Goal: Communication & Community: Share content

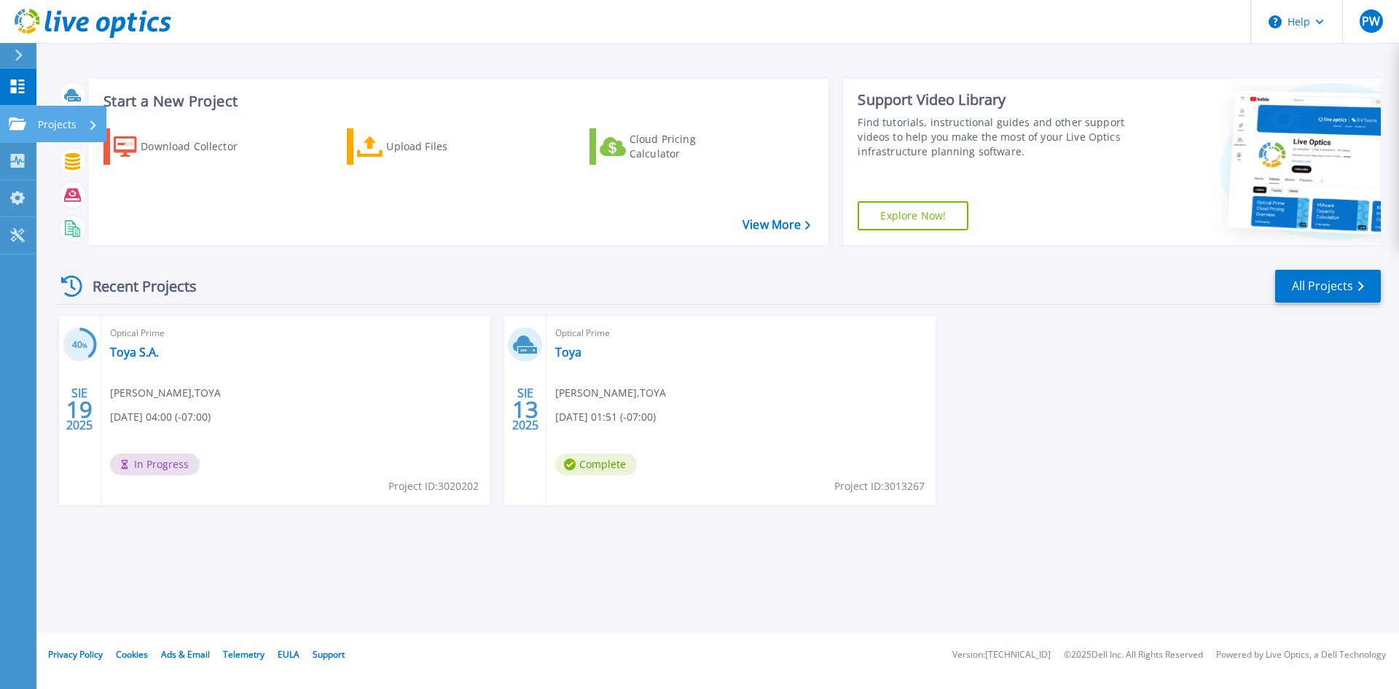
click at [26, 124] on div "Projects" at bounding box center [43, 123] width 68 height 13
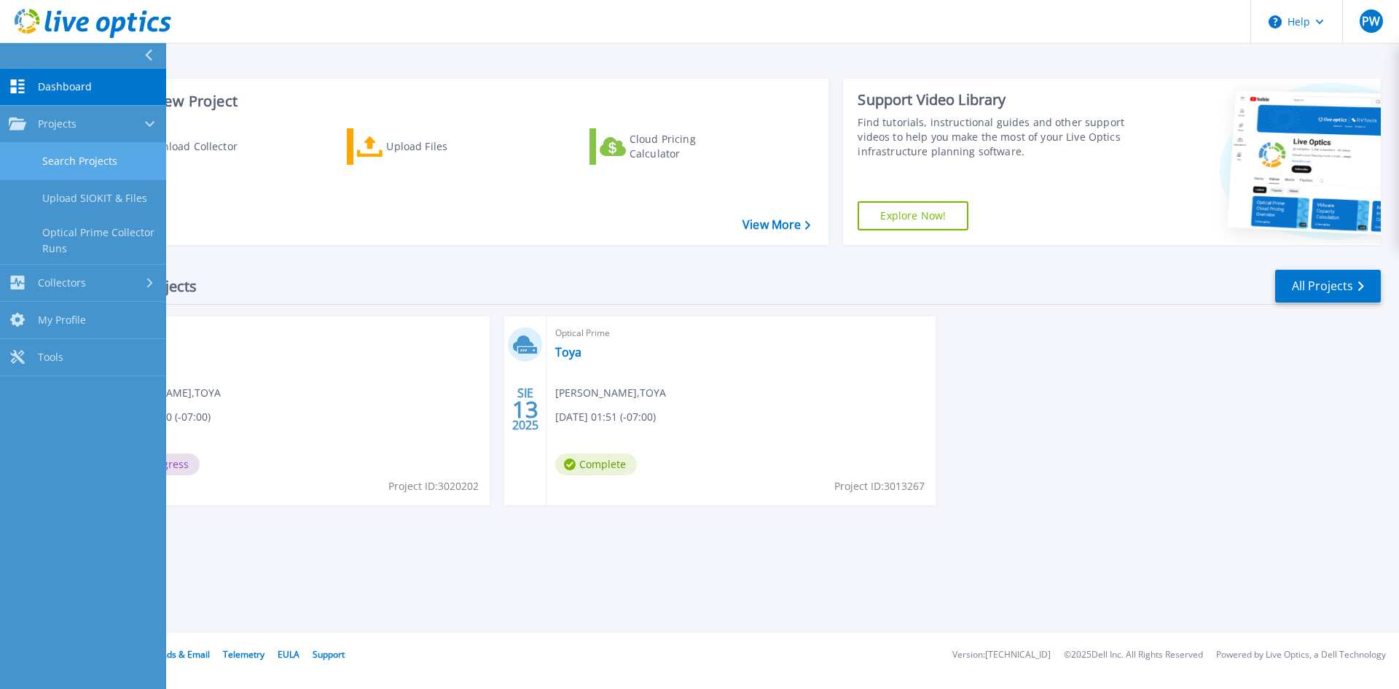
click at [113, 163] on link "Search Projects" at bounding box center [83, 161] width 166 height 37
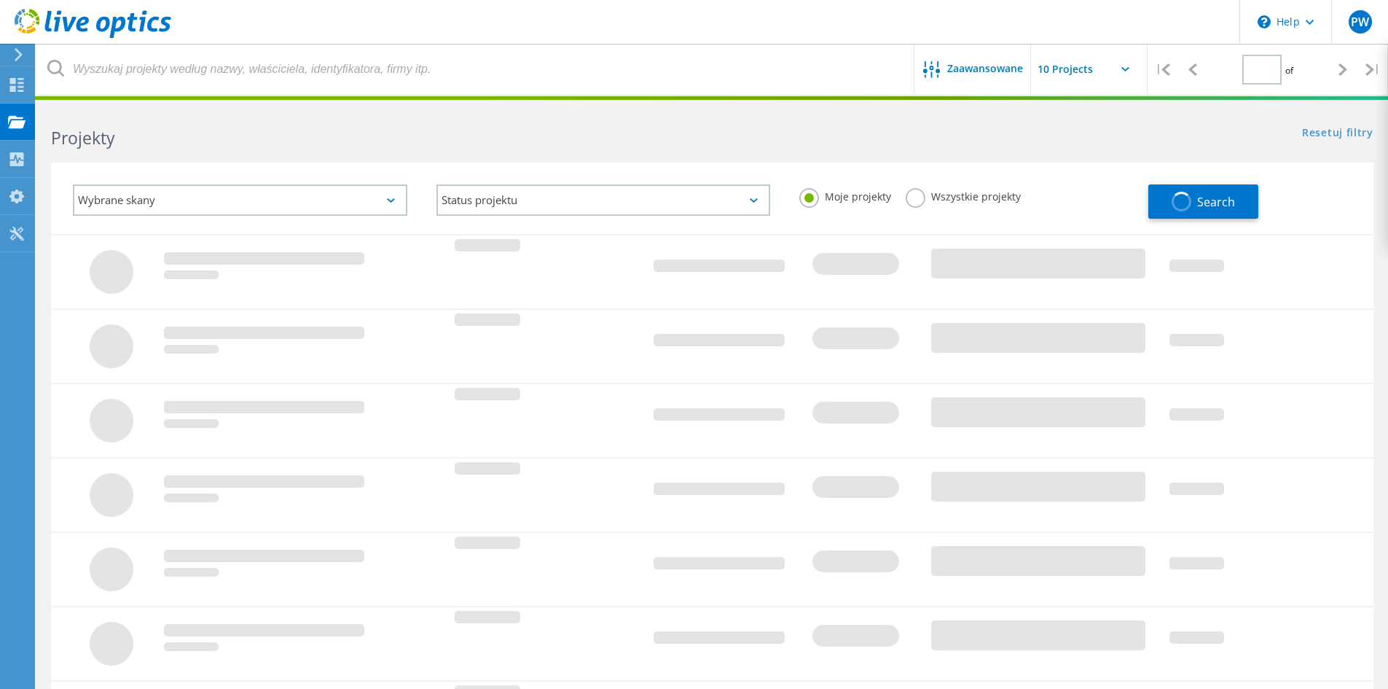
type input "1"
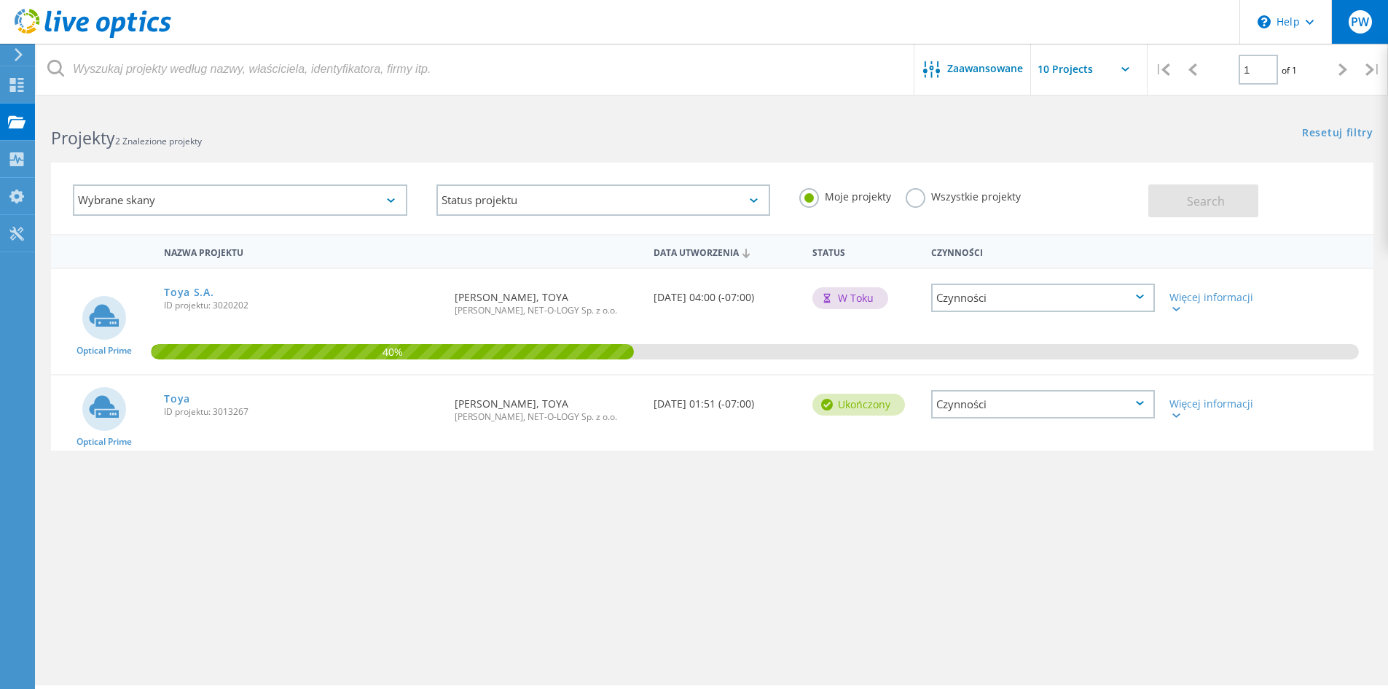
click at [1355, 20] on span "PW" at bounding box center [1360, 22] width 18 height 12
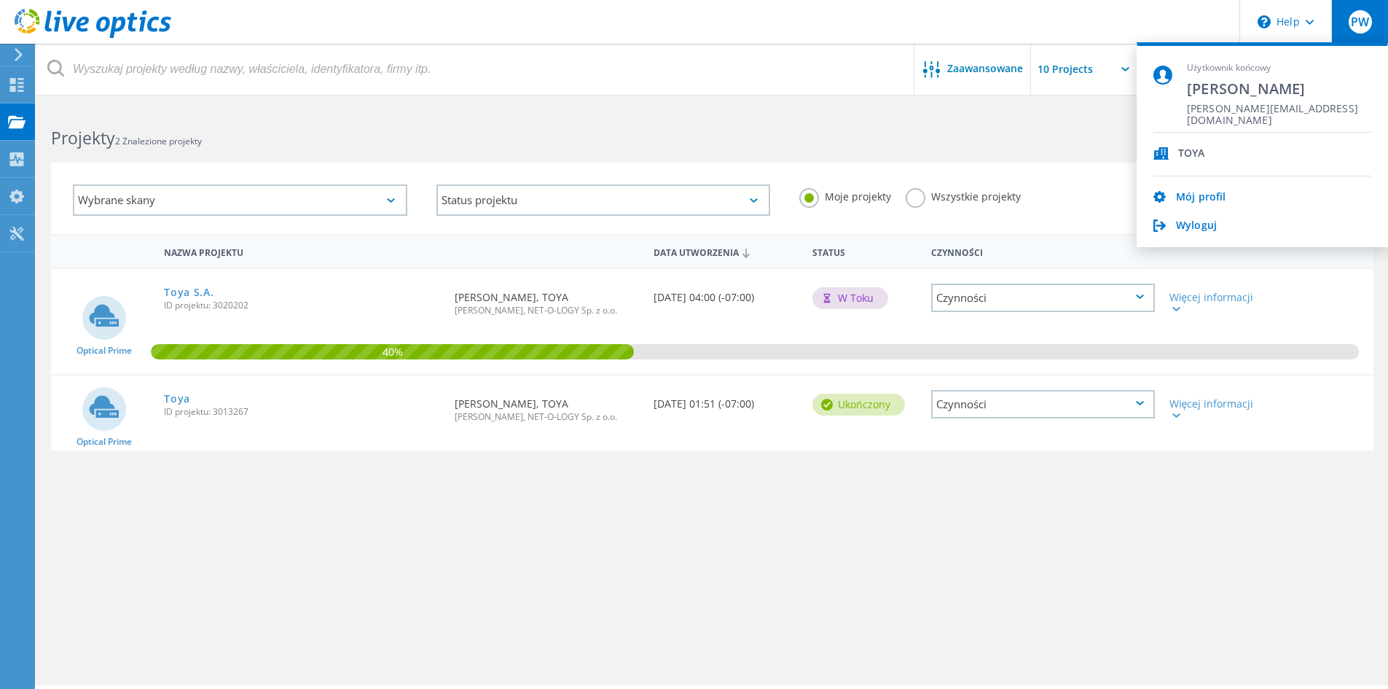
drag, startPoint x: 751, startPoint y: 507, endPoint x: 419, endPoint y: 481, distance: 333.4
click at [747, 506] on div "Nazwa projektu Data utworzenia Status Czynności Optical Prime Toya S.A. ID proj…" at bounding box center [712, 423] width 1323 height 379
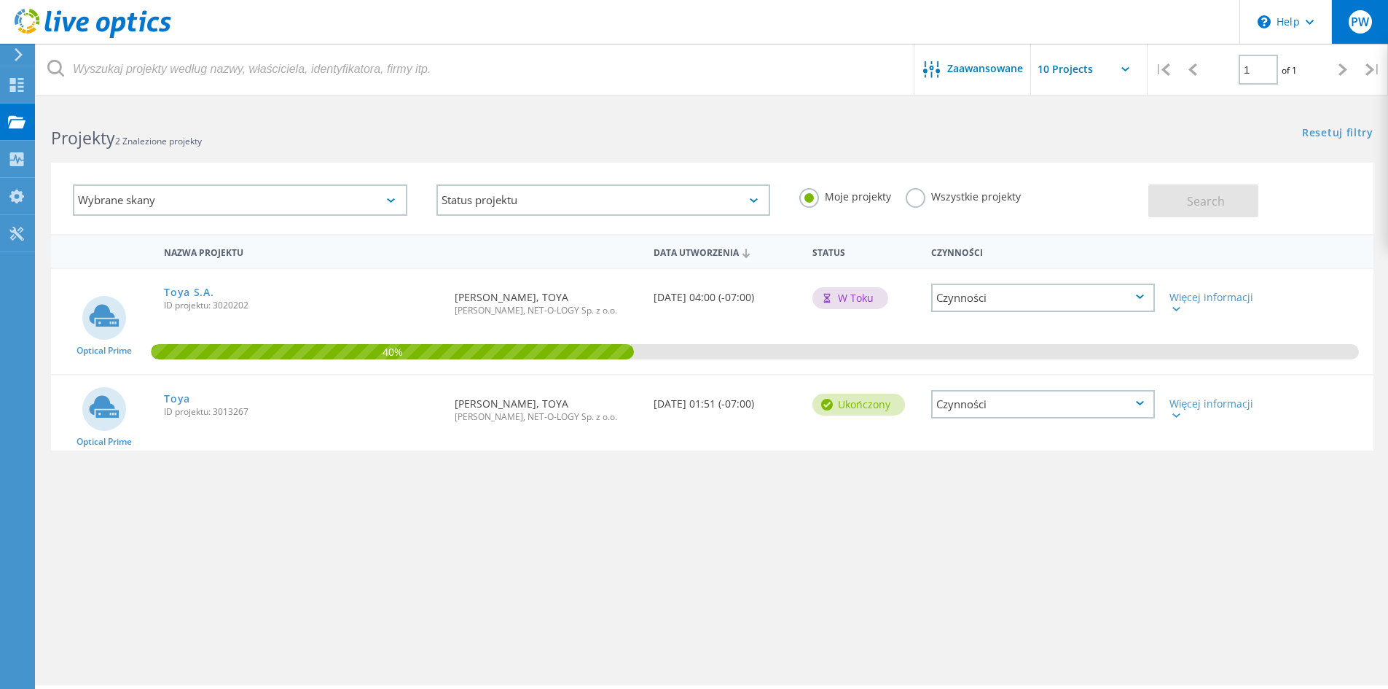
click at [1364, 22] on span "PW" at bounding box center [1360, 22] width 18 height 12
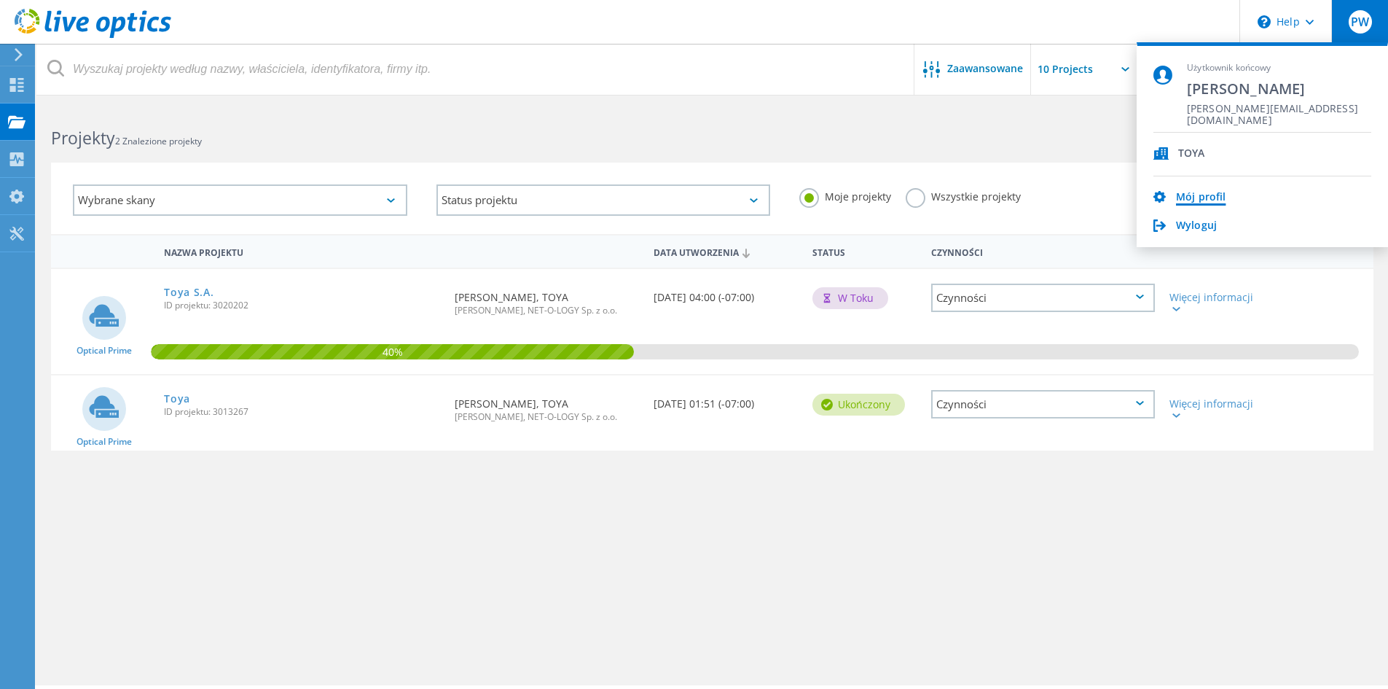
click at [1208, 198] on link "Mój profil" at bounding box center [1201, 198] width 50 height 14
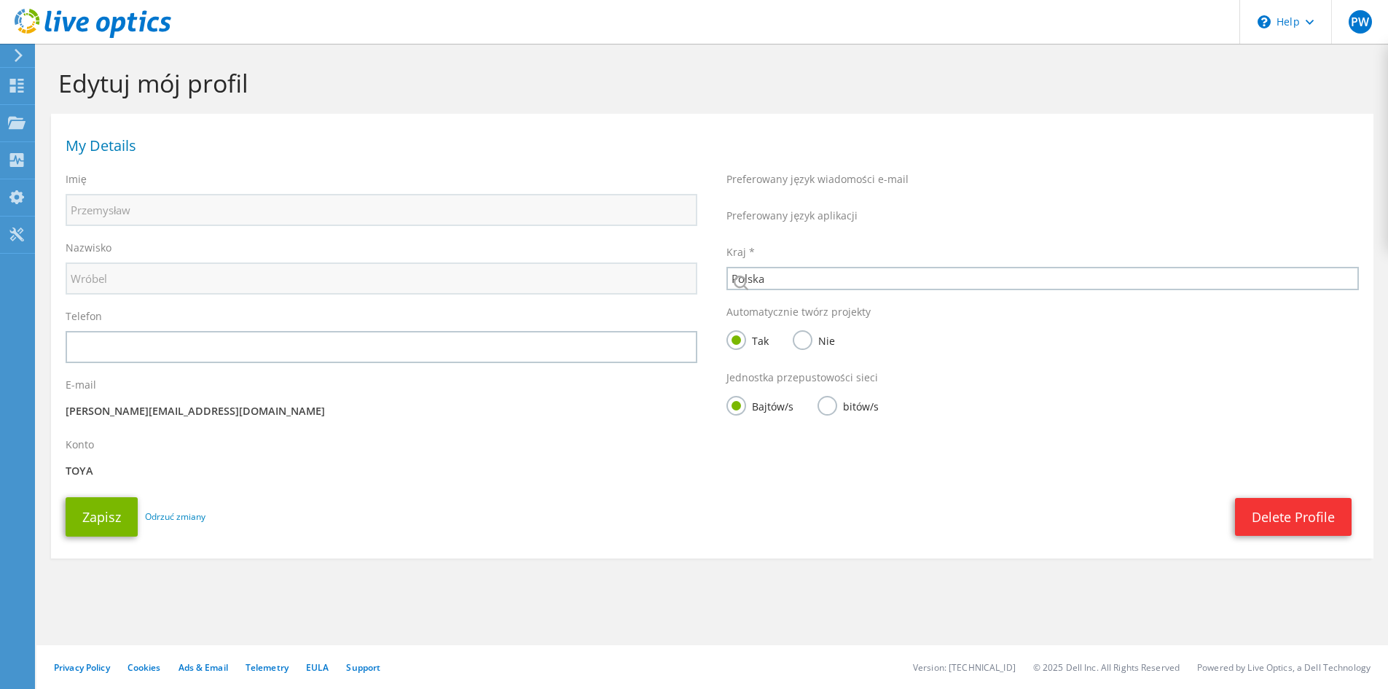
select select "173"
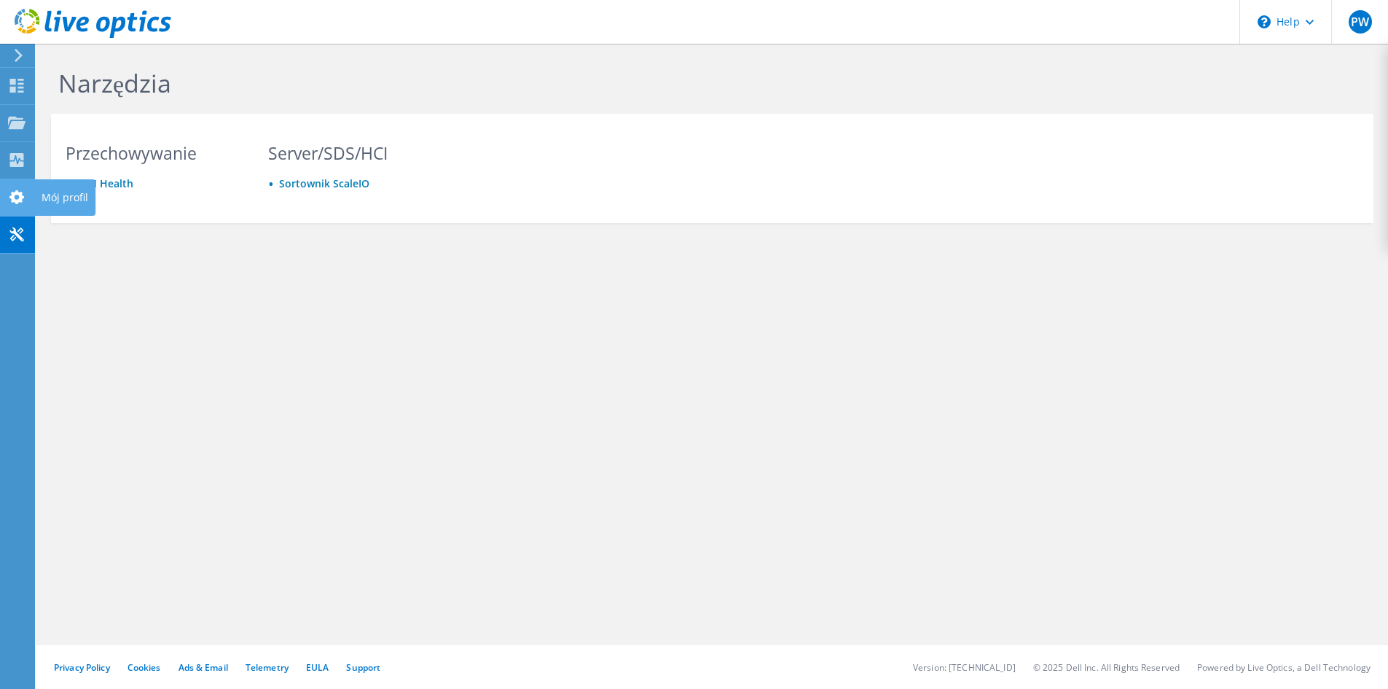
click at [21, 190] on icon at bounding box center [16, 197] width 17 height 14
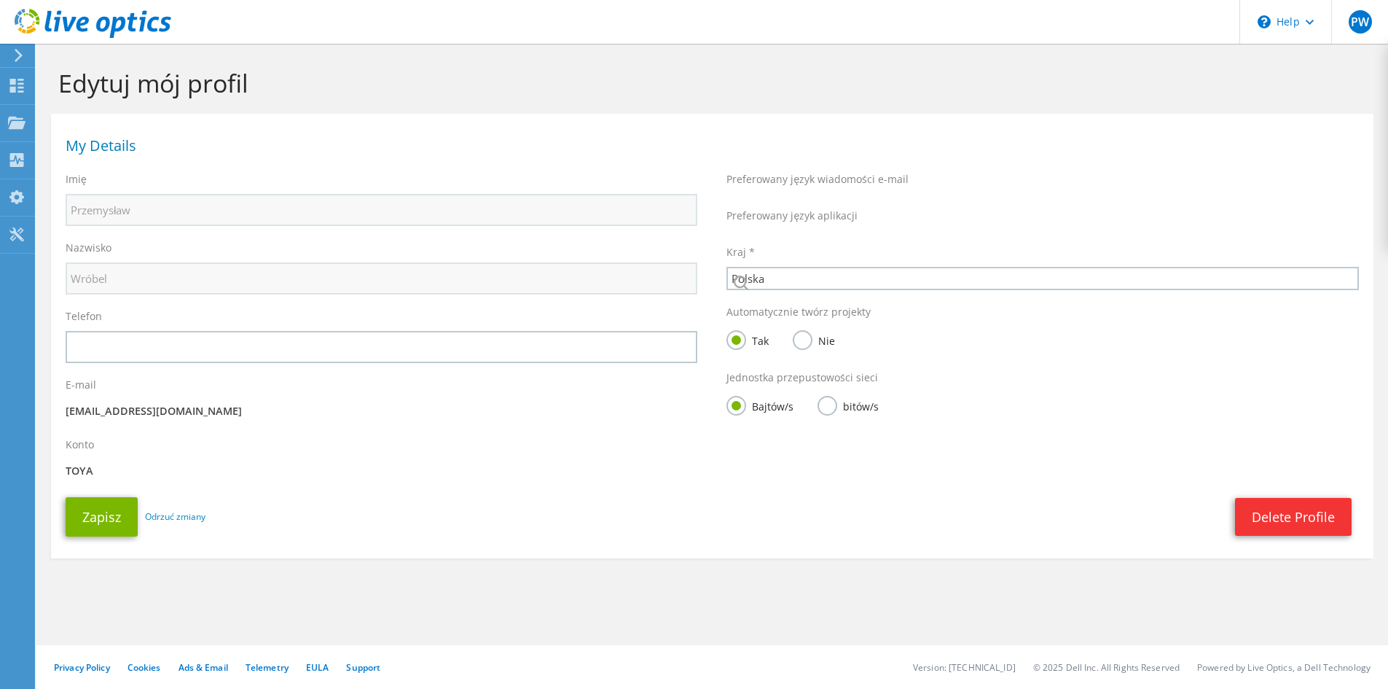
select select "173"
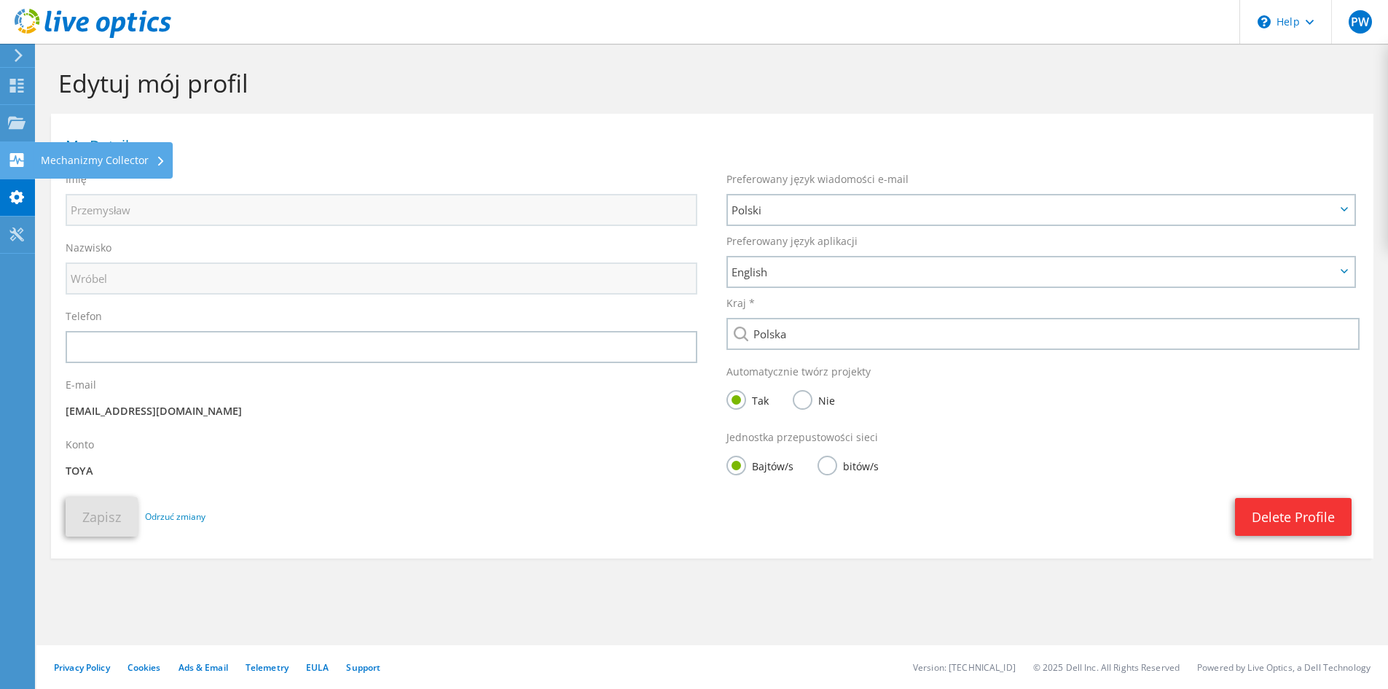
click at [23, 158] on use at bounding box center [17, 160] width 14 height 14
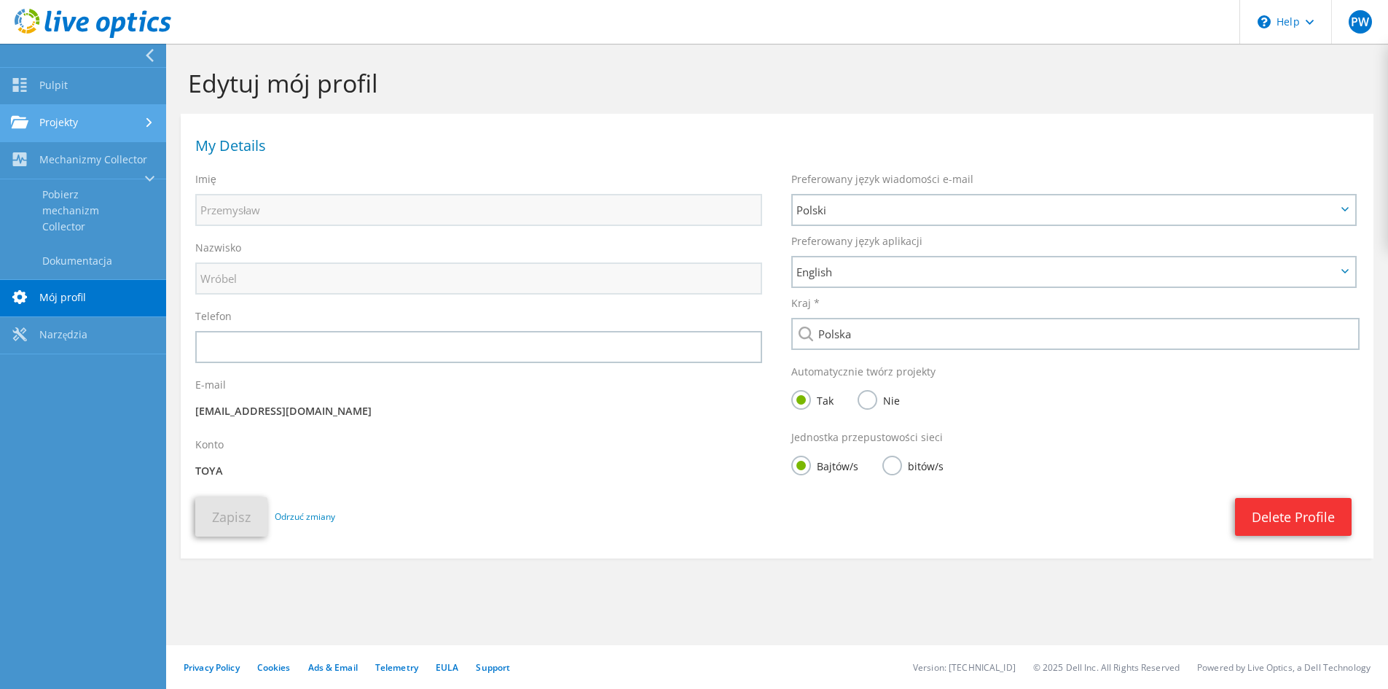
click at [77, 133] on link "Projekty" at bounding box center [83, 123] width 166 height 37
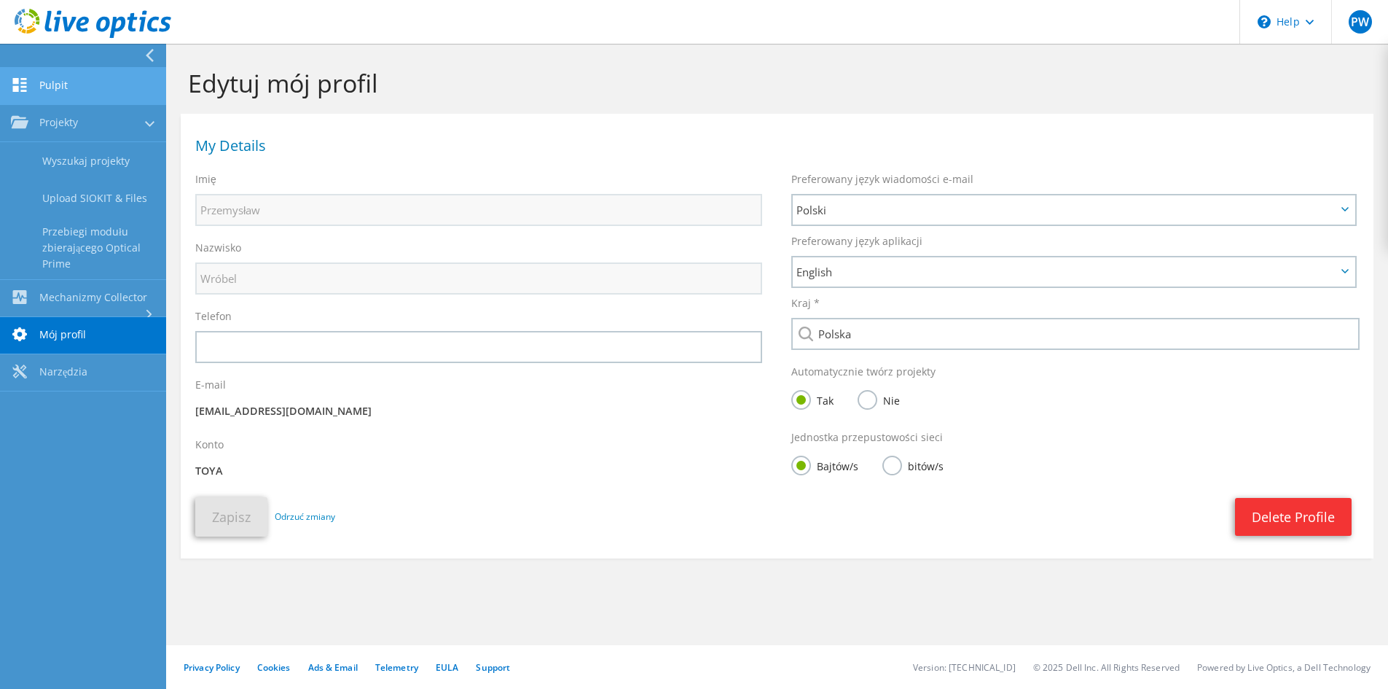
click at [91, 90] on link "Pulpit" at bounding box center [83, 86] width 166 height 37
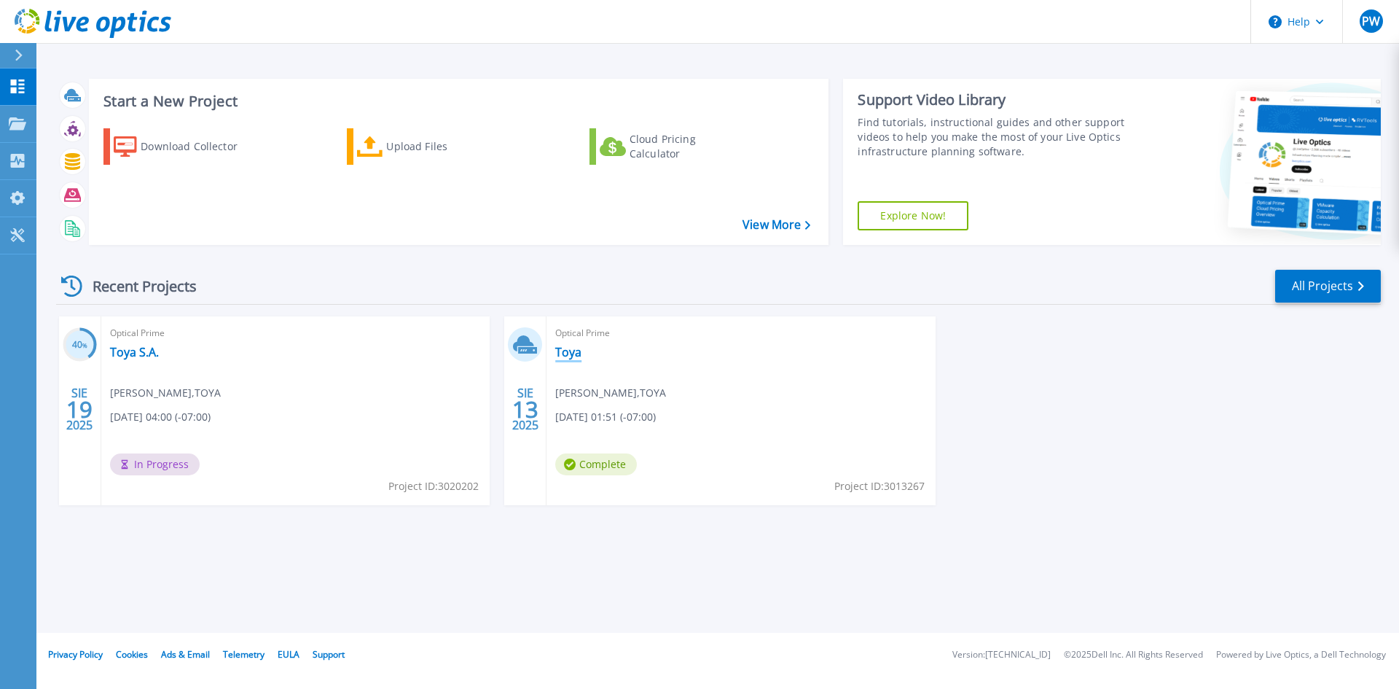
click at [573, 348] on link "Toya" at bounding box center [568, 352] width 26 height 15
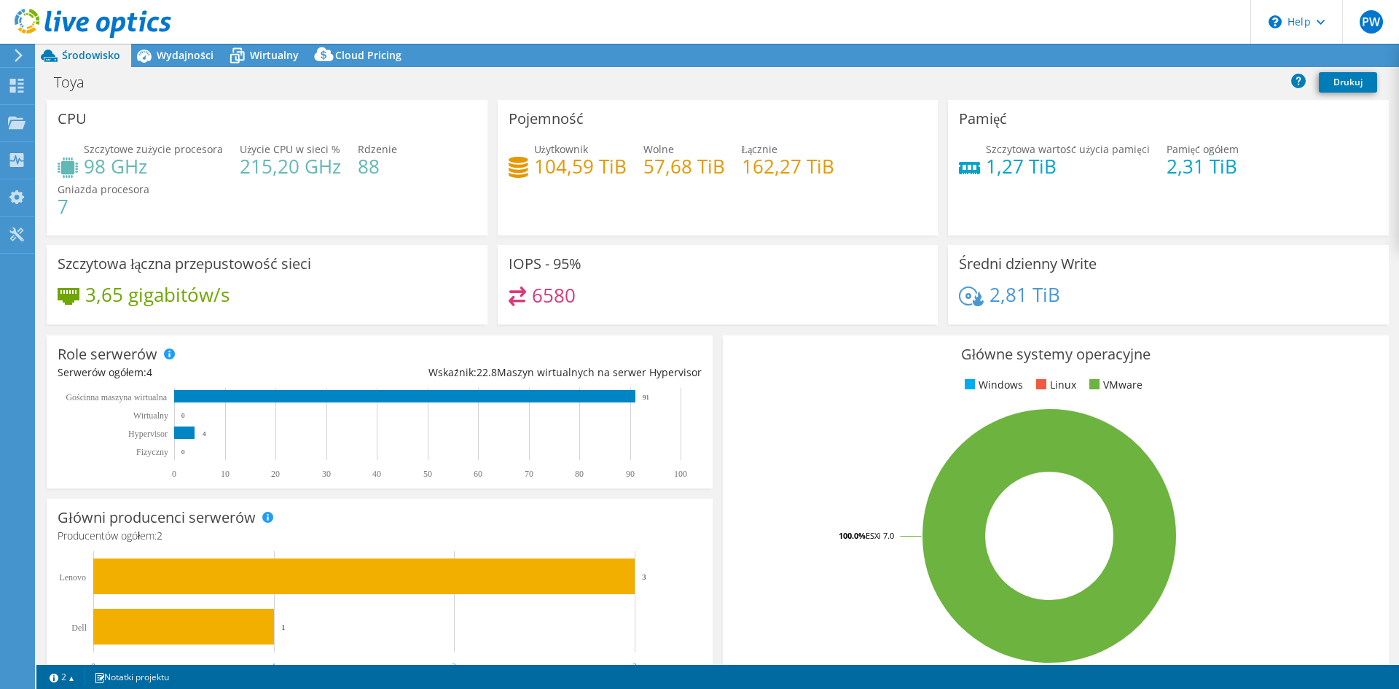
select select "EUFrankfurt"
select select "EUR"
click at [1194, 52] on link "Udostępnij" at bounding box center [1198, 55] width 82 height 23
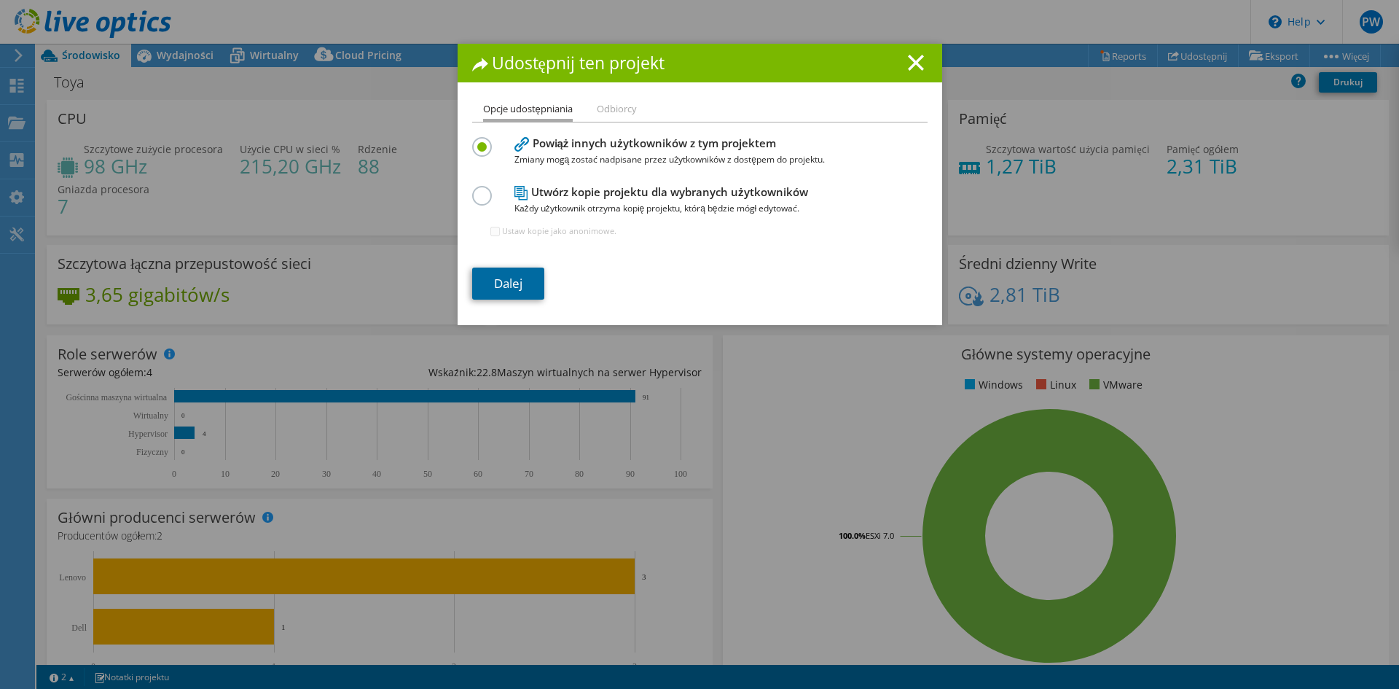
click at [512, 292] on link "Dalej" at bounding box center [508, 283] width 72 height 32
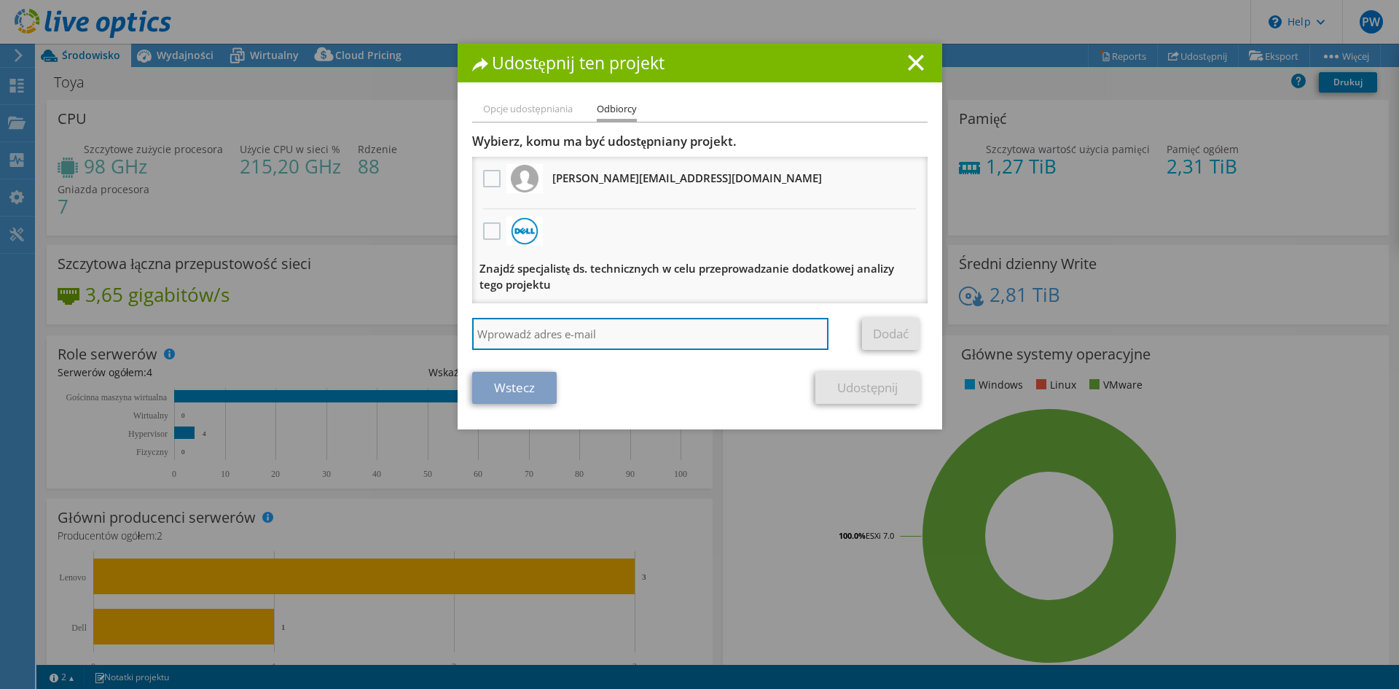
click at [550, 334] on input "search" at bounding box center [650, 334] width 357 height 32
type input "ramzat@yato.pl"
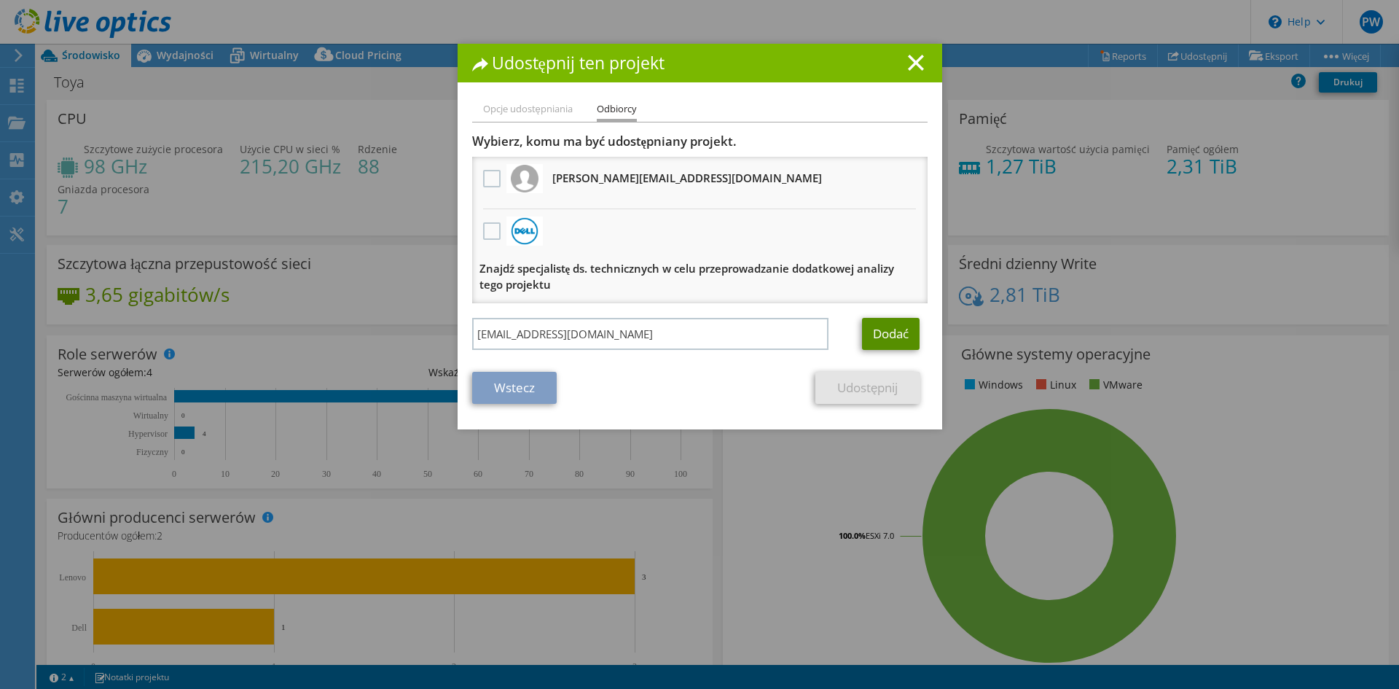
click at [895, 337] on link "Dodać" at bounding box center [891, 334] width 58 height 32
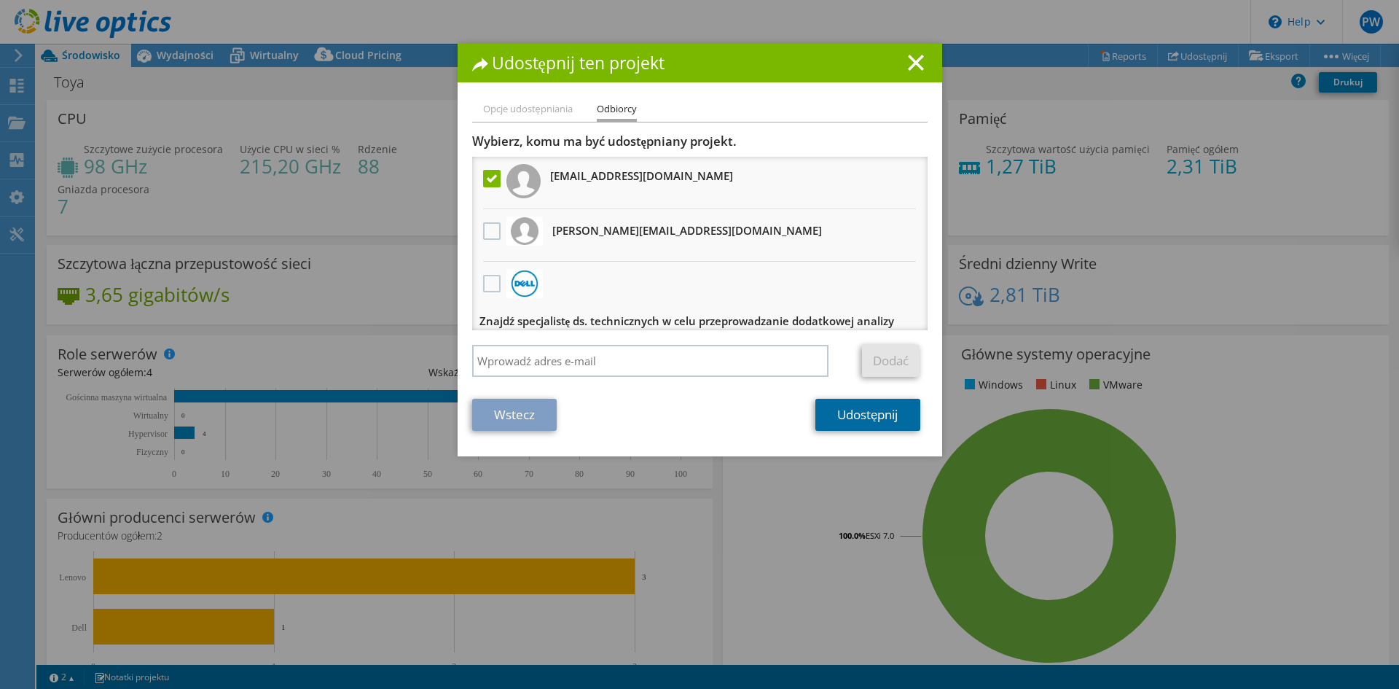
click at [877, 410] on link "Udostępnij" at bounding box center [868, 415] width 104 height 32
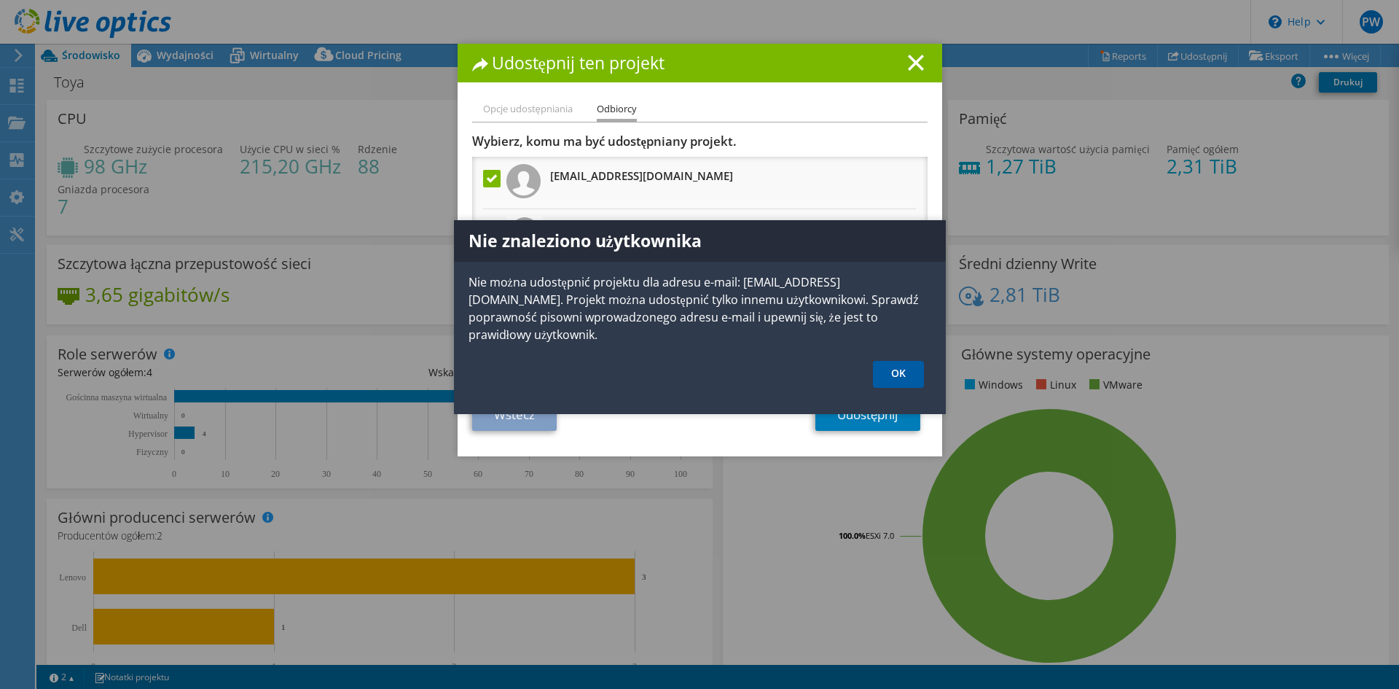
click at [896, 361] on link "OK" at bounding box center [898, 374] width 51 height 27
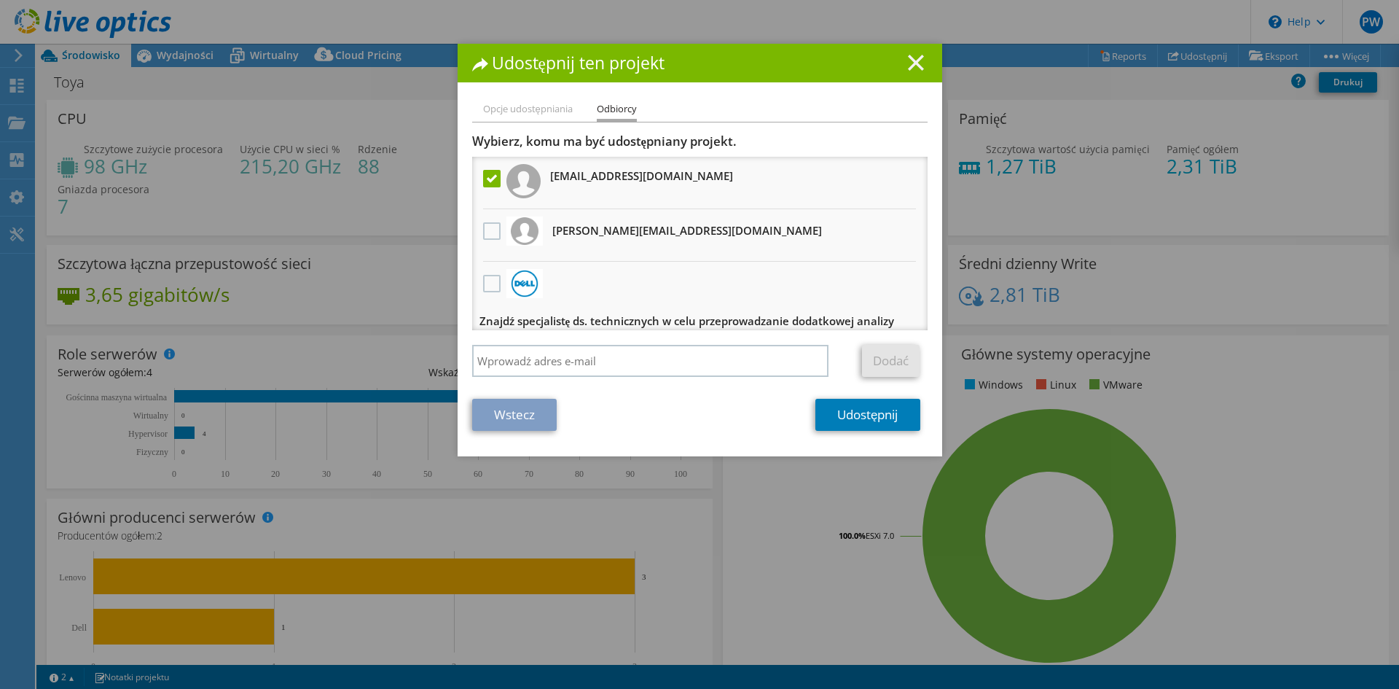
click at [909, 58] on line at bounding box center [916, 62] width 15 height 15
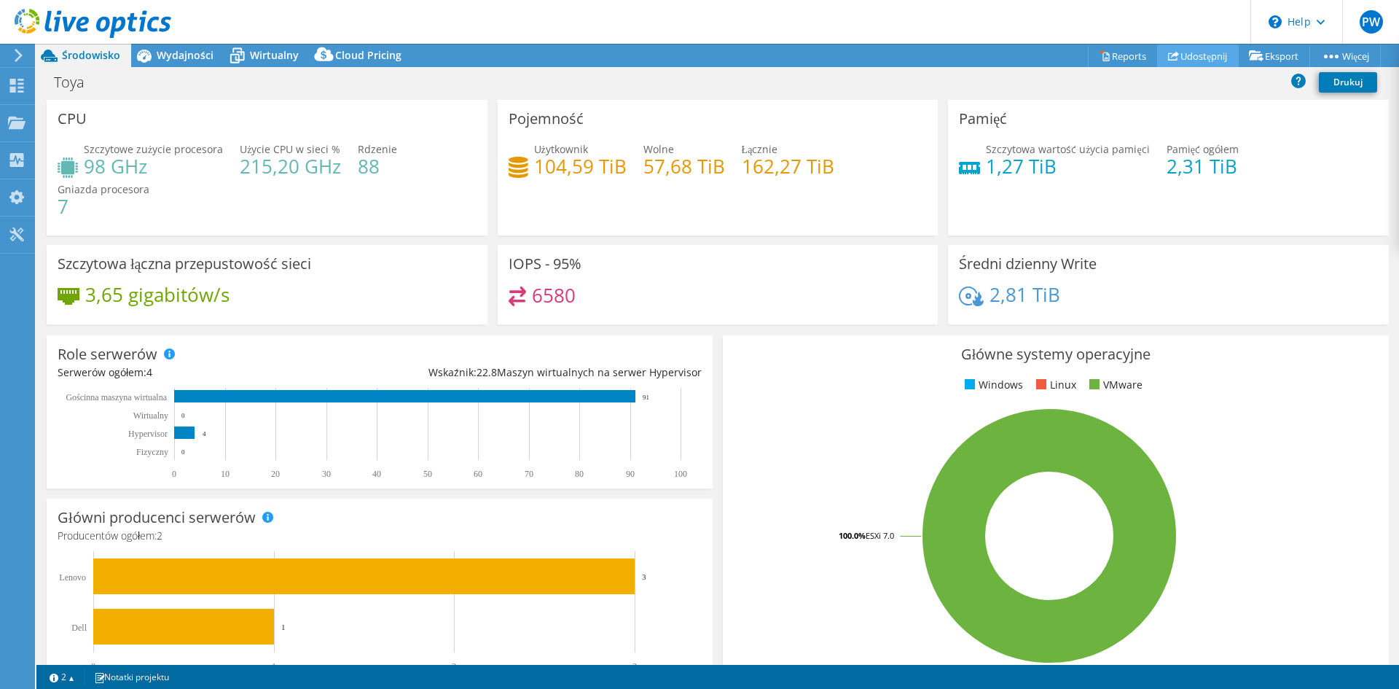
click at [1192, 48] on link "Udostępnij" at bounding box center [1198, 55] width 82 height 23
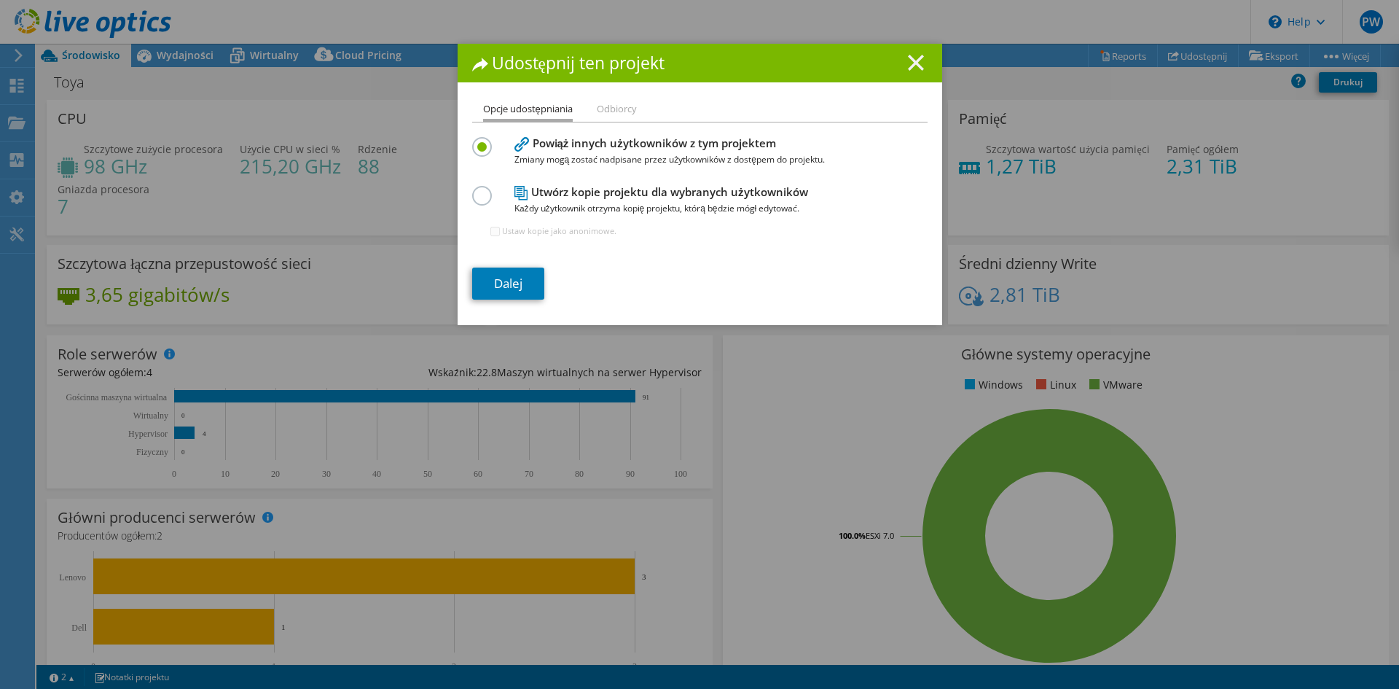
click at [908, 63] on icon at bounding box center [916, 63] width 16 height 16
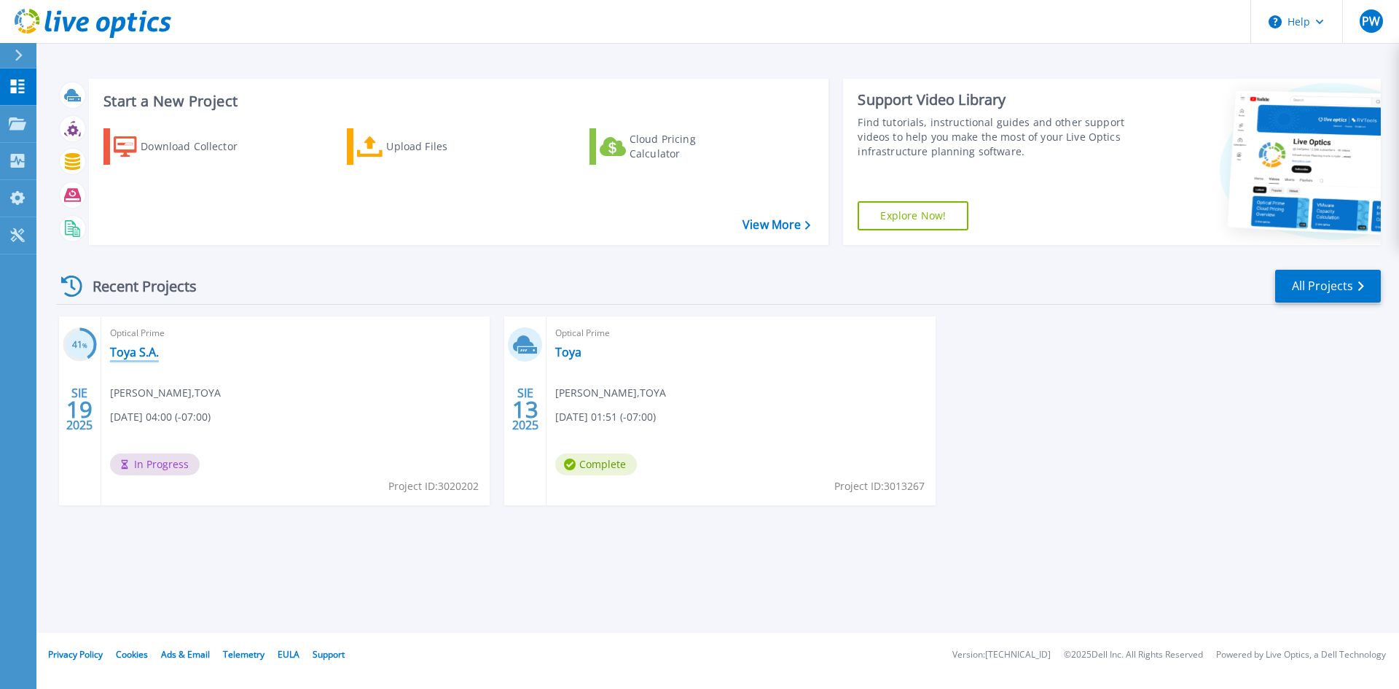
click at [147, 348] on link "Toya S.A." at bounding box center [134, 352] width 49 height 15
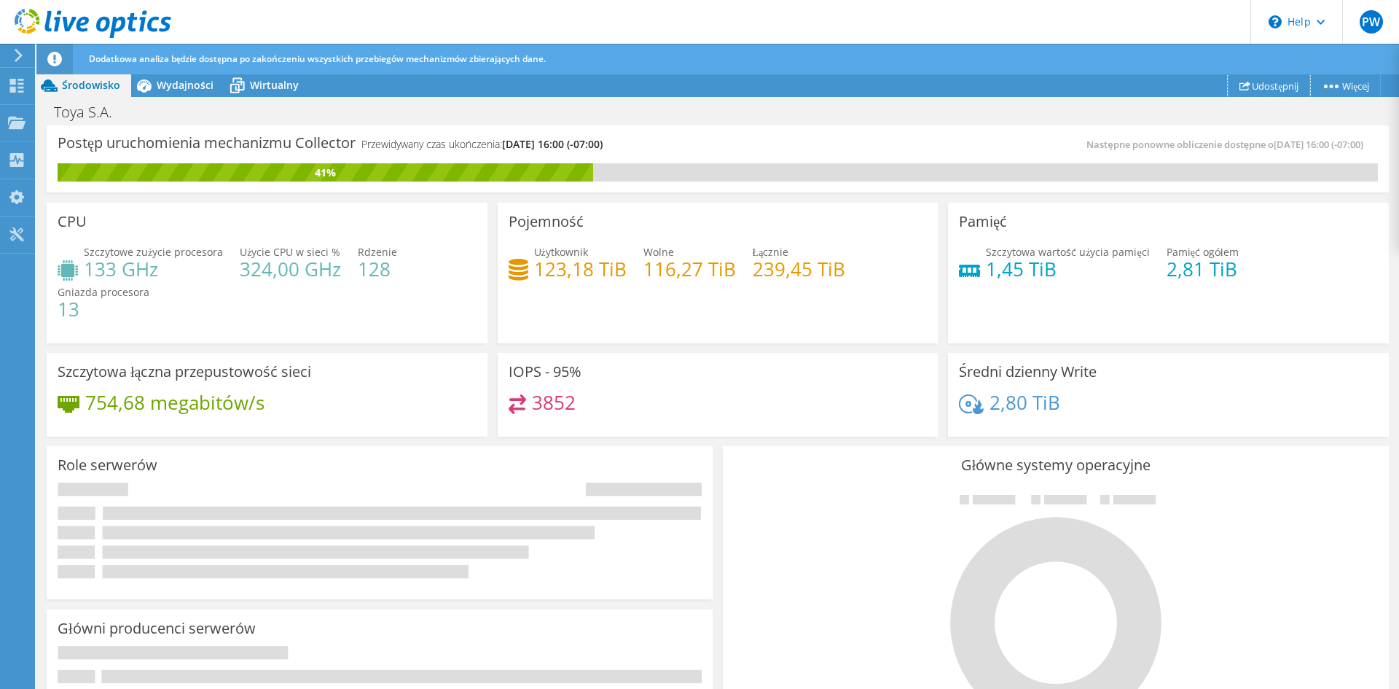
click at [1270, 85] on link "Udostępnij" at bounding box center [1269, 85] width 82 height 23
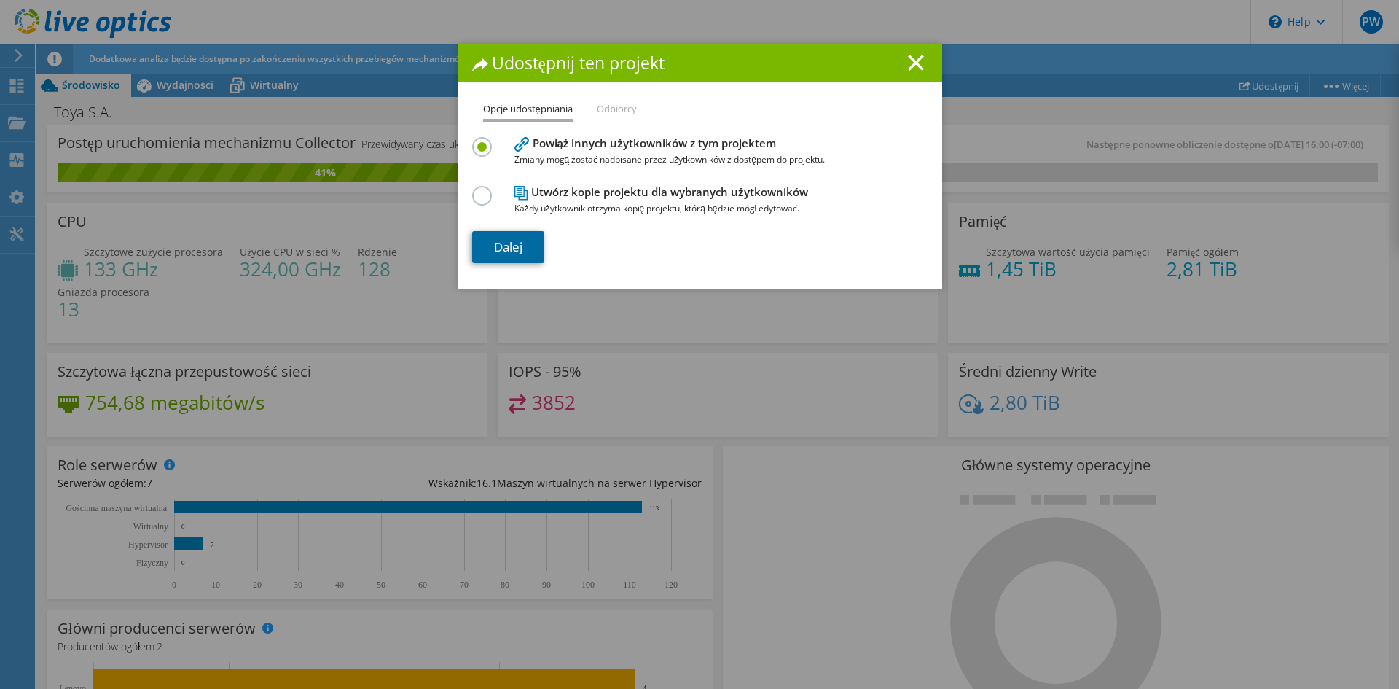
click at [509, 246] on link "Dalej" at bounding box center [508, 247] width 72 height 32
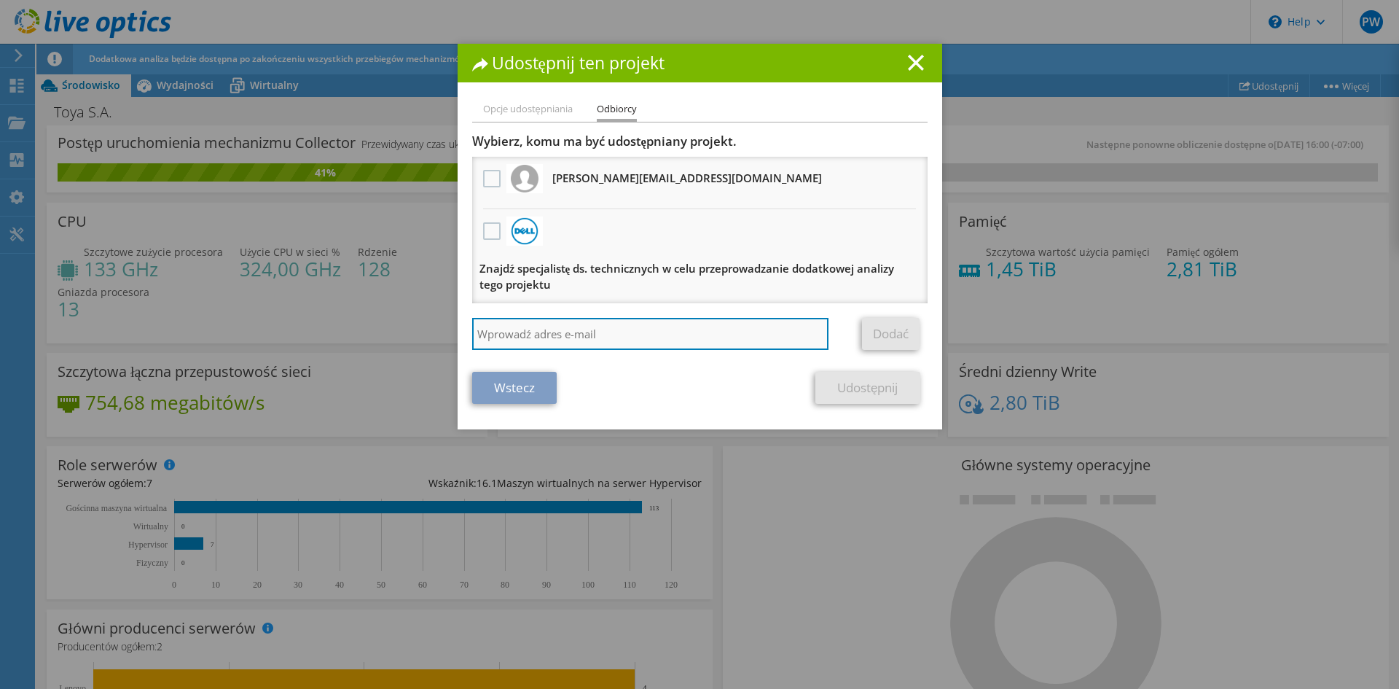
click at [562, 328] on input "search" at bounding box center [650, 334] width 357 height 32
paste input "[EMAIL_ADDRESS][DOMAIN_NAME]"
type input "[EMAIL_ADDRESS][DOMAIN_NAME]"
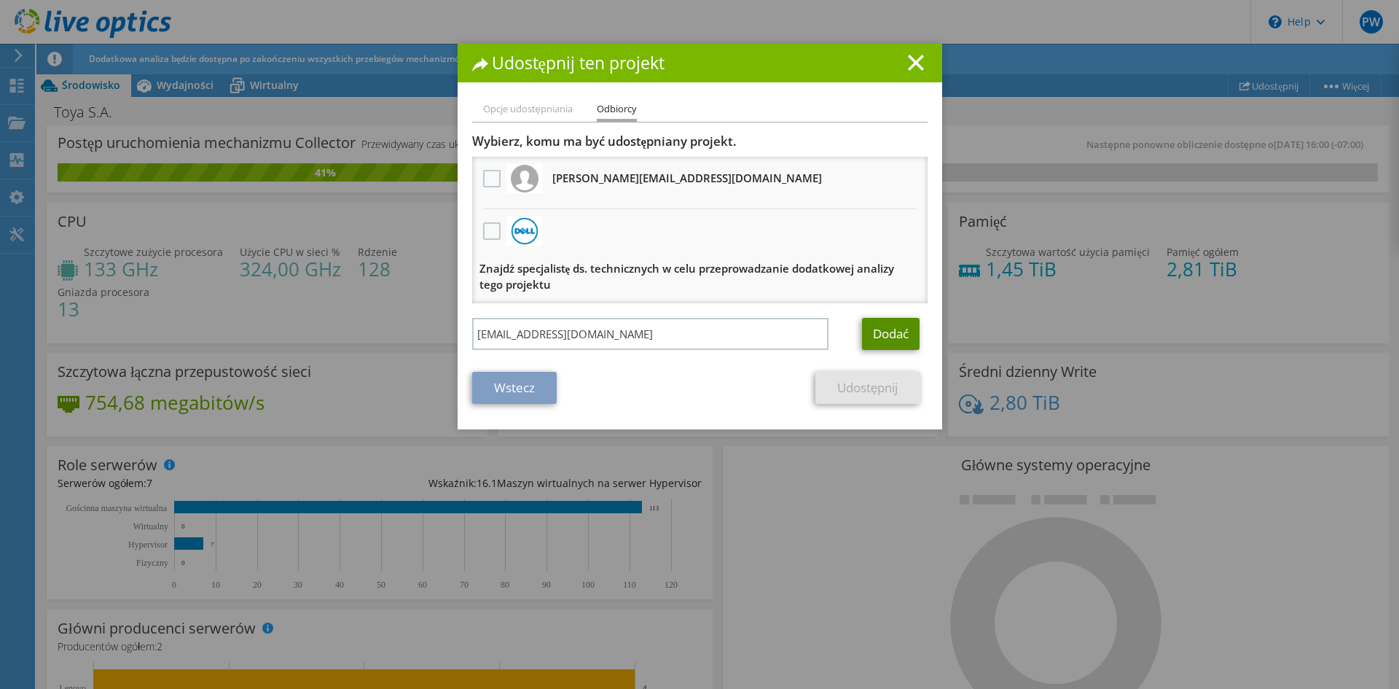
click at [885, 330] on link "Dodać" at bounding box center [891, 334] width 58 height 32
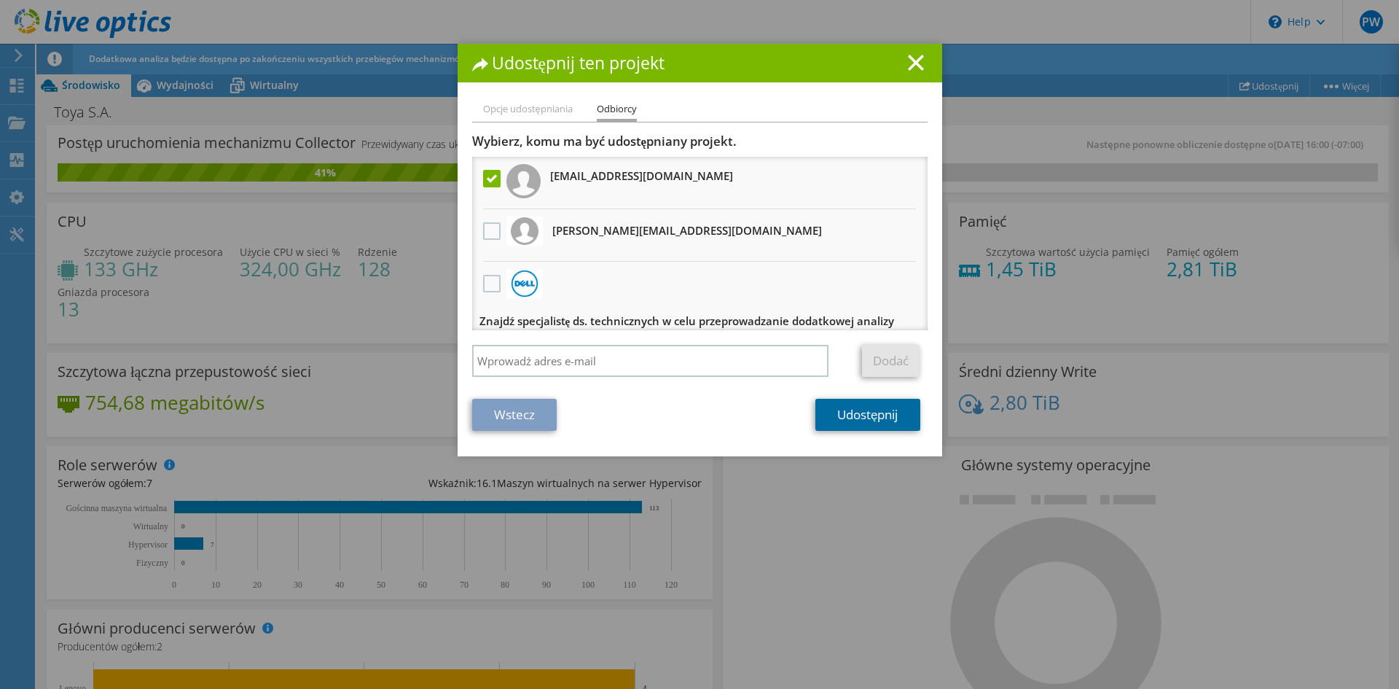
click at [864, 413] on link "Udostępnij" at bounding box center [868, 415] width 104 height 32
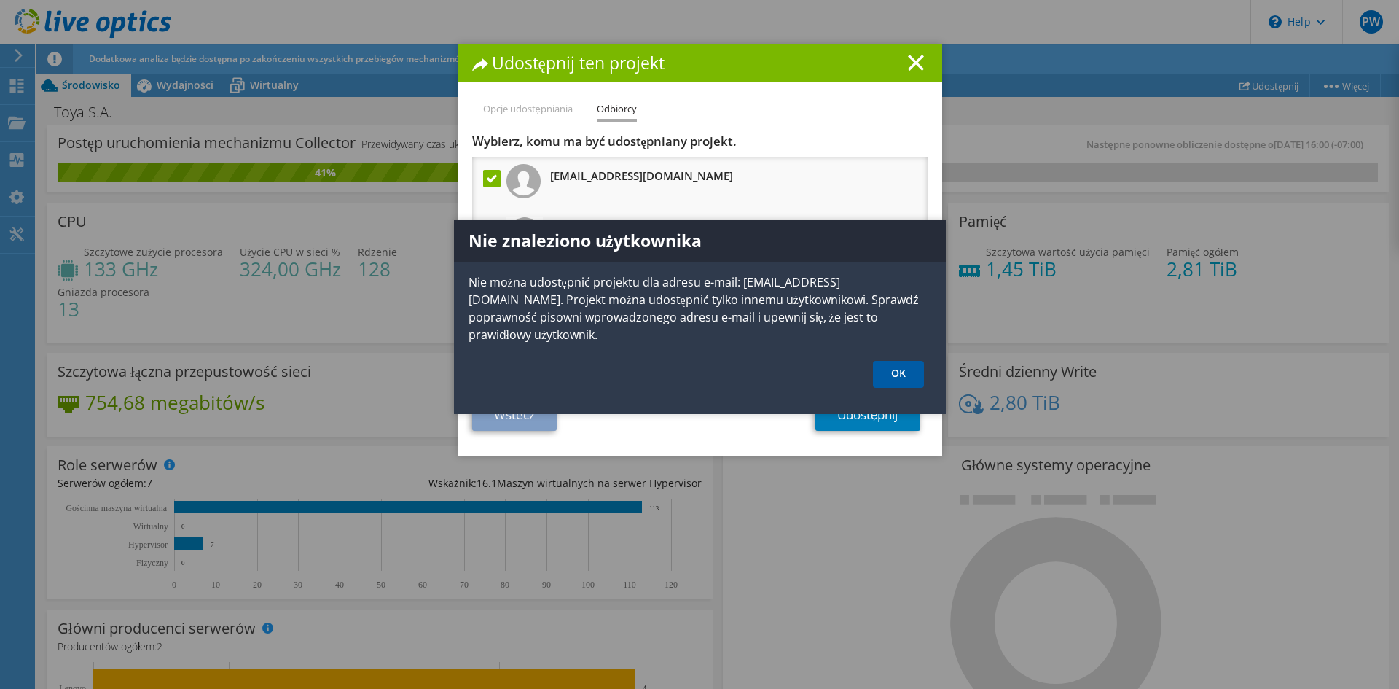
click at [899, 361] on link "OK" at bounding box center [898, 374] width 51 height 27
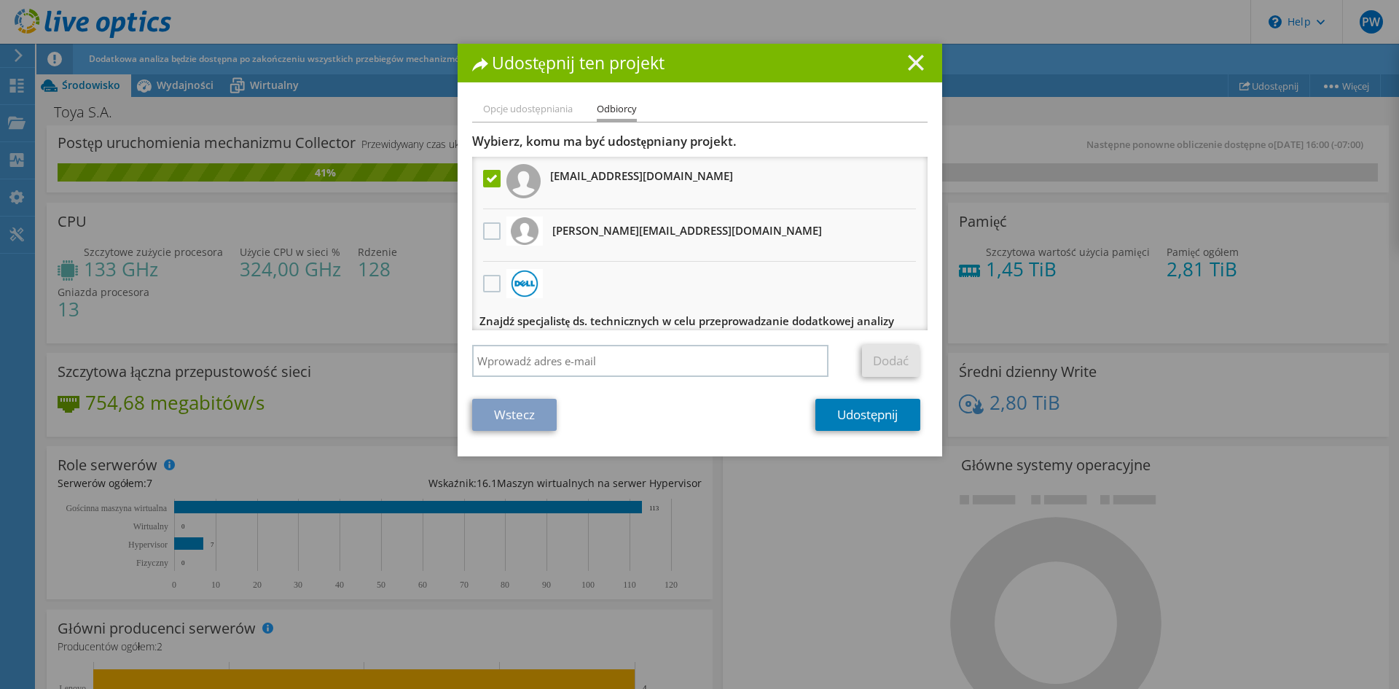
click at [912, 68] on icon at bounding box center [916, 63] width 16 height 16
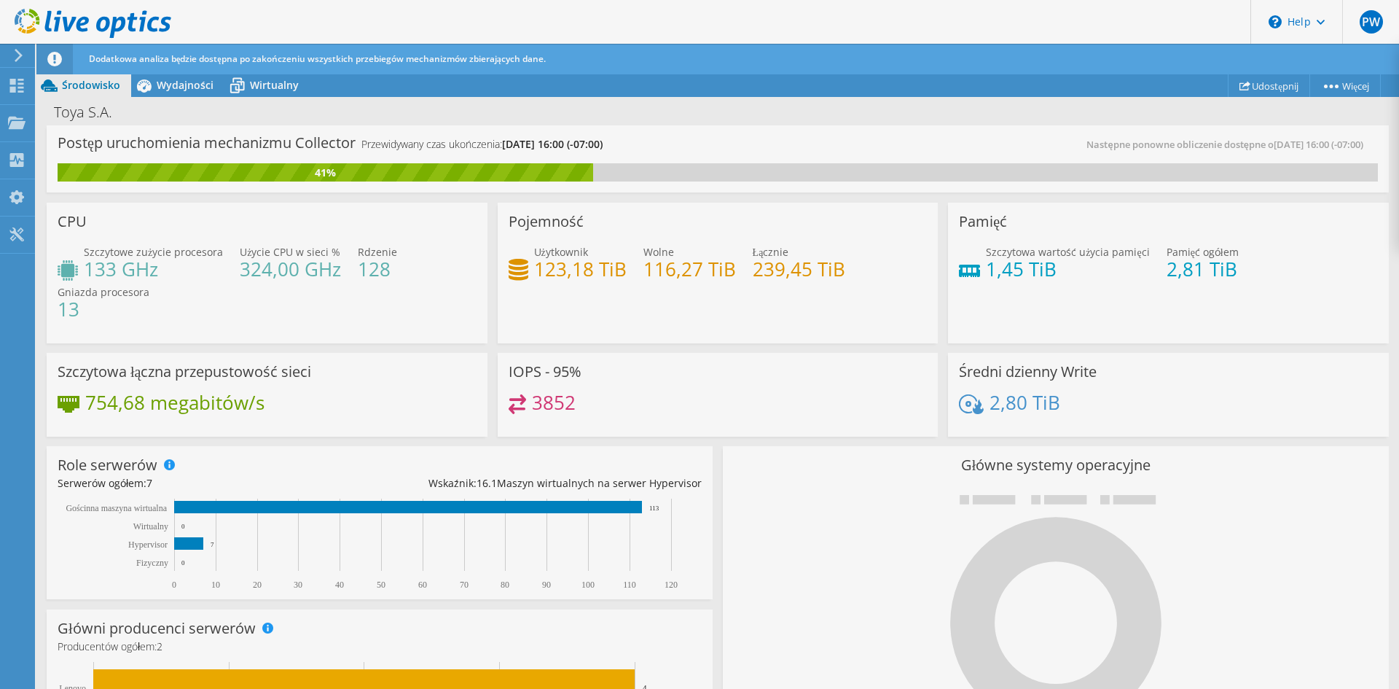
click at [1353, 17] on div "PW" at bounding box center [1371, 22] width 57 height 44
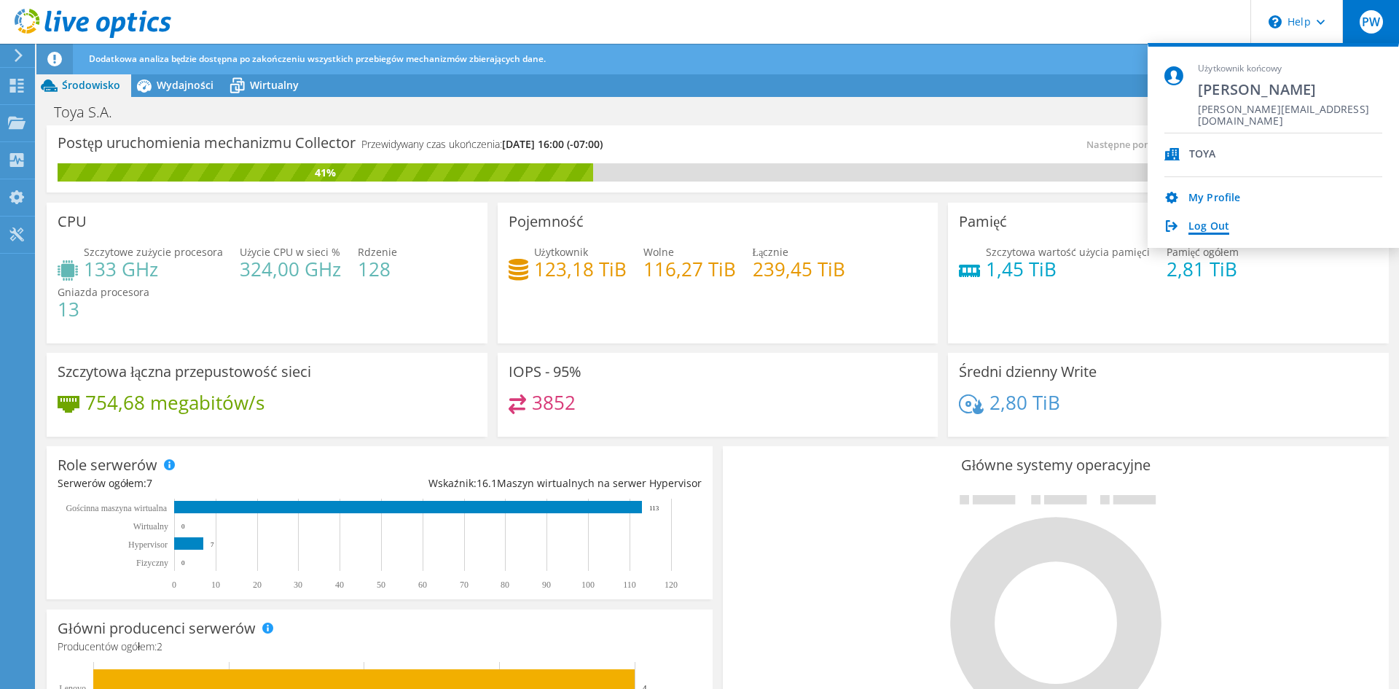
click at [1206, 226] on link "Log Out" at bounding box center [1209, 227] width 41 height 14
